Goal: Information Seeking & Learning: Learn about a topic

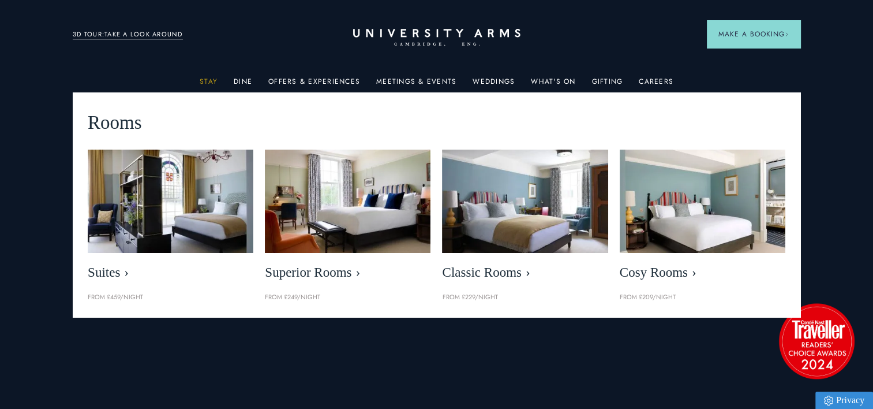
click at [217, 82] on link "Stay" at bounding box center [209, 84] width 18 height 15
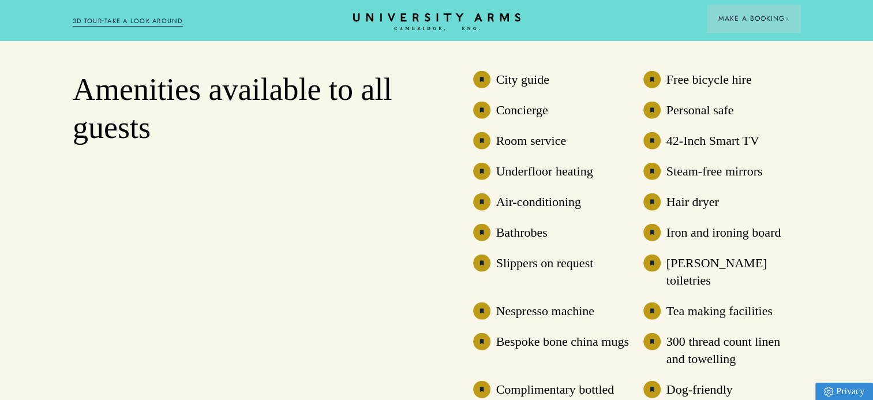
scroll to position [3104, 0]
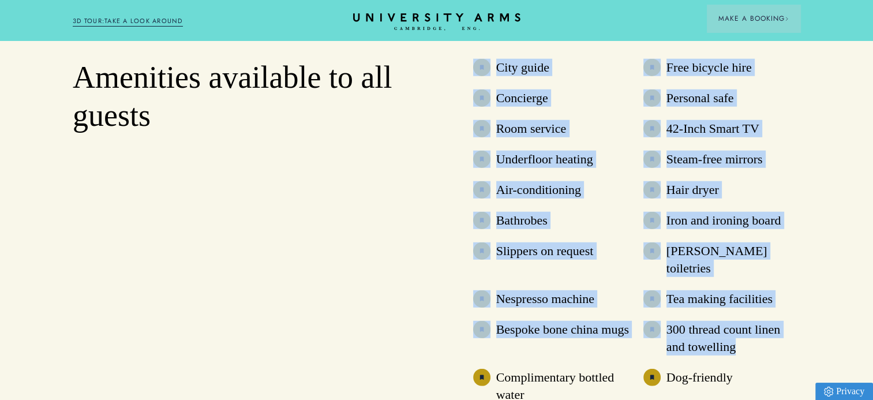
drag, startPoint x: 750, startPoint y: 351, endPoint x: 485, endPoint y: 89, distance: 373.0
click at [485, 89] on ul "City guide Free bicycle hire Concierge Personal safe Room service 42-Inch Smart…" at bounding box center [636, 231] width 327 height 344
drag, startPoint x: 485, startPoint y: 89, endPoint x: 511, endPoint y: 83, distance: 26.6
copy ul "City guide Free bicycle hire Concierge Personal safe Room service 42-Inch Smart…"
